Goal: Task Accomplishment & Management: Use online tool/utility

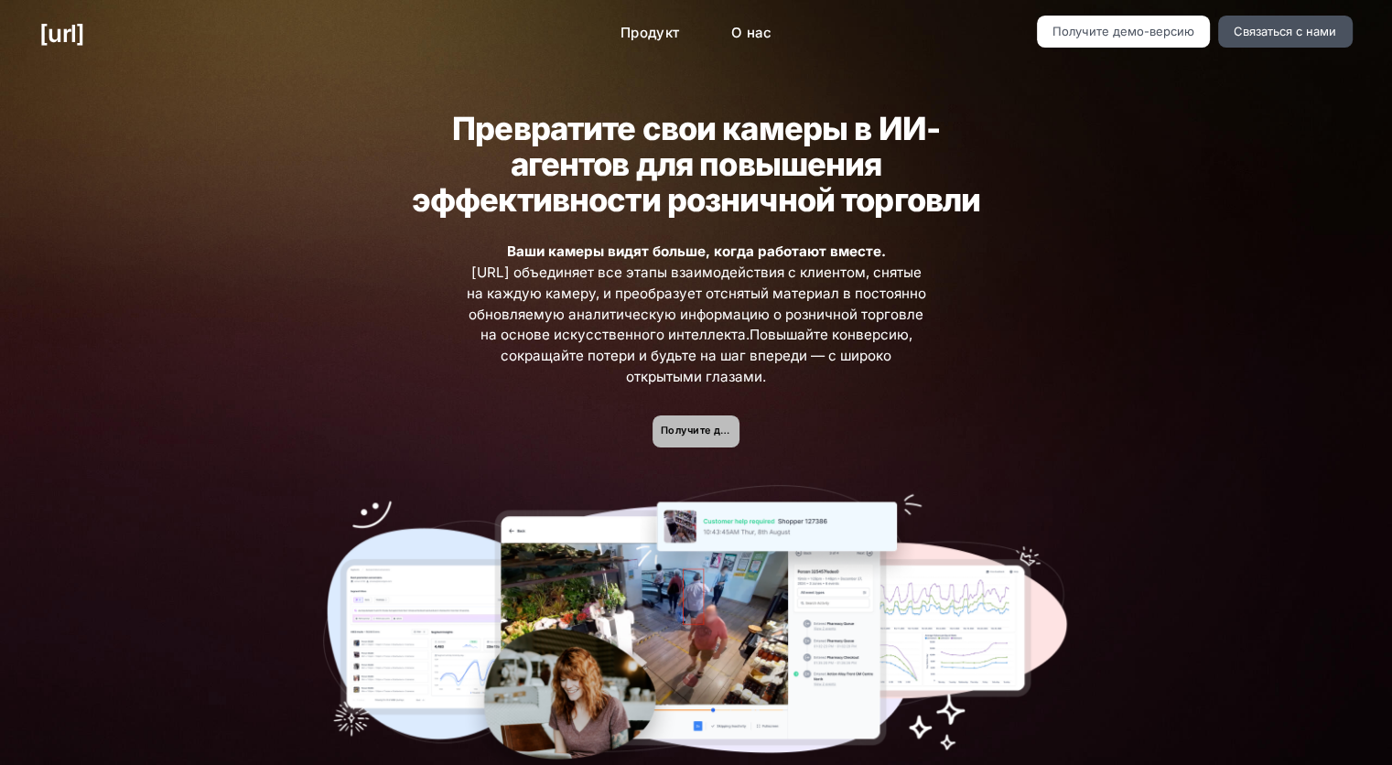
click at [675, 422] on link "Получите демо-версию" at bounding box center [696, 432] width 87 height 32
